Goal: Ask a question

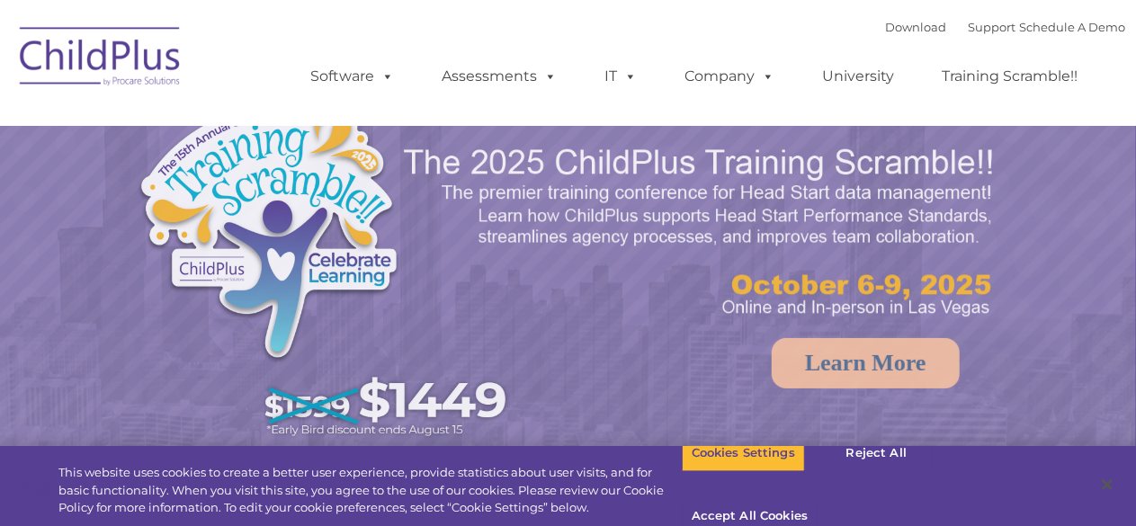
select select "MEDIUM"
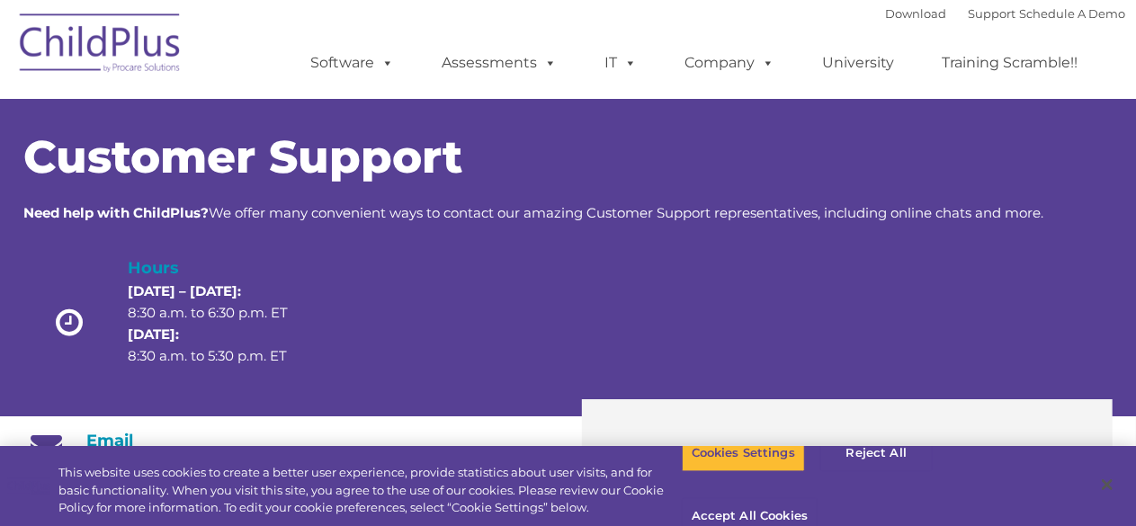
click at [126, 49] on img at bounding box center [101, 46] width 180 height 90
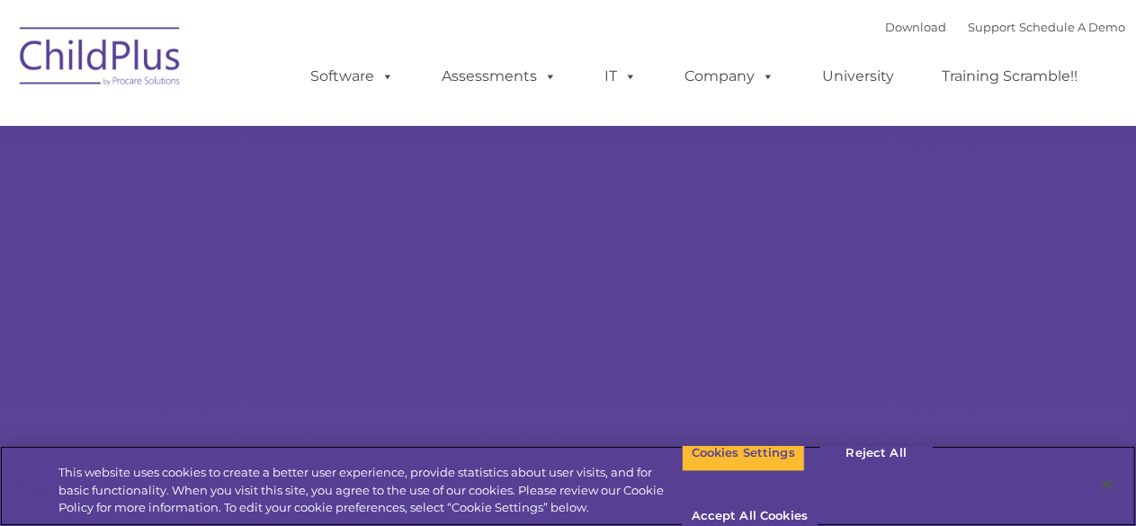
select select "MEDIUM"
